Goal: Navigation & Orientation: Find specific page/section

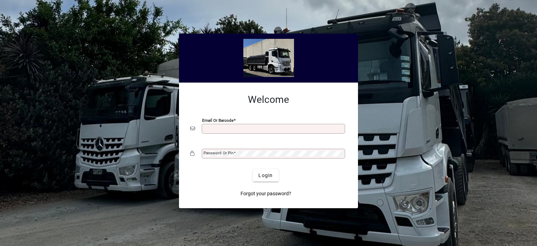
click at [226, 127] on input "Email or Barcode" at bounding box center [273, 129] width 141 height 6
type input "**********"
click at [224, 155] on mat-label "Password or Pin" at bounding box center [218, 152] width 30 height 5
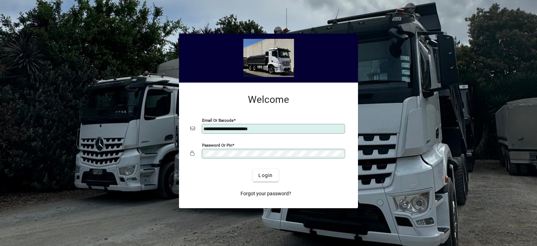
click at [253, 169] on button "Login" at bounding box center [266, 175] width 26 height 13
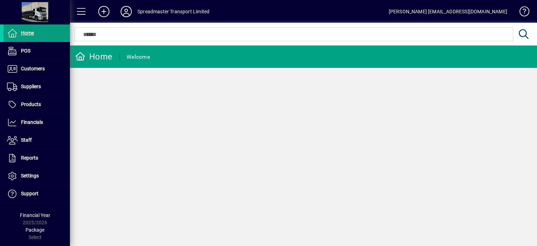
click at [326, 162] on div "Home Welcome" at bounding box center [303, 145] width 467 height 200
click at [126, 10] on icon at bounding box center [126, 11] width 14 height 11
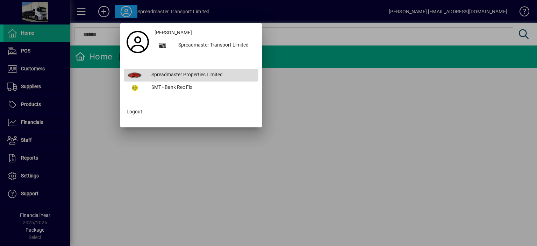
click at [167, 74] on div "Spreadmaster Properties Limited" at bounding box center [202, 75] width 113 height 13
